Goal: Transaction & Acquisition: Purchase product/service

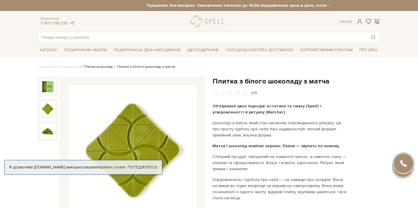
click at [101, 69] on link "Плитки шоколаду" at bounding box center [98, 67] width 29 height 4
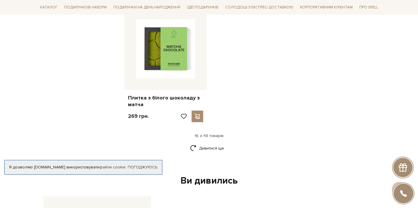
scroll to position [710, 0]
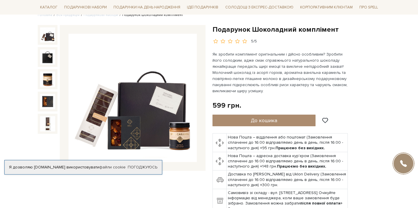
scroll to position [52, 0]
